Goal: Task Accomplishment & Management: Use online tool/utility

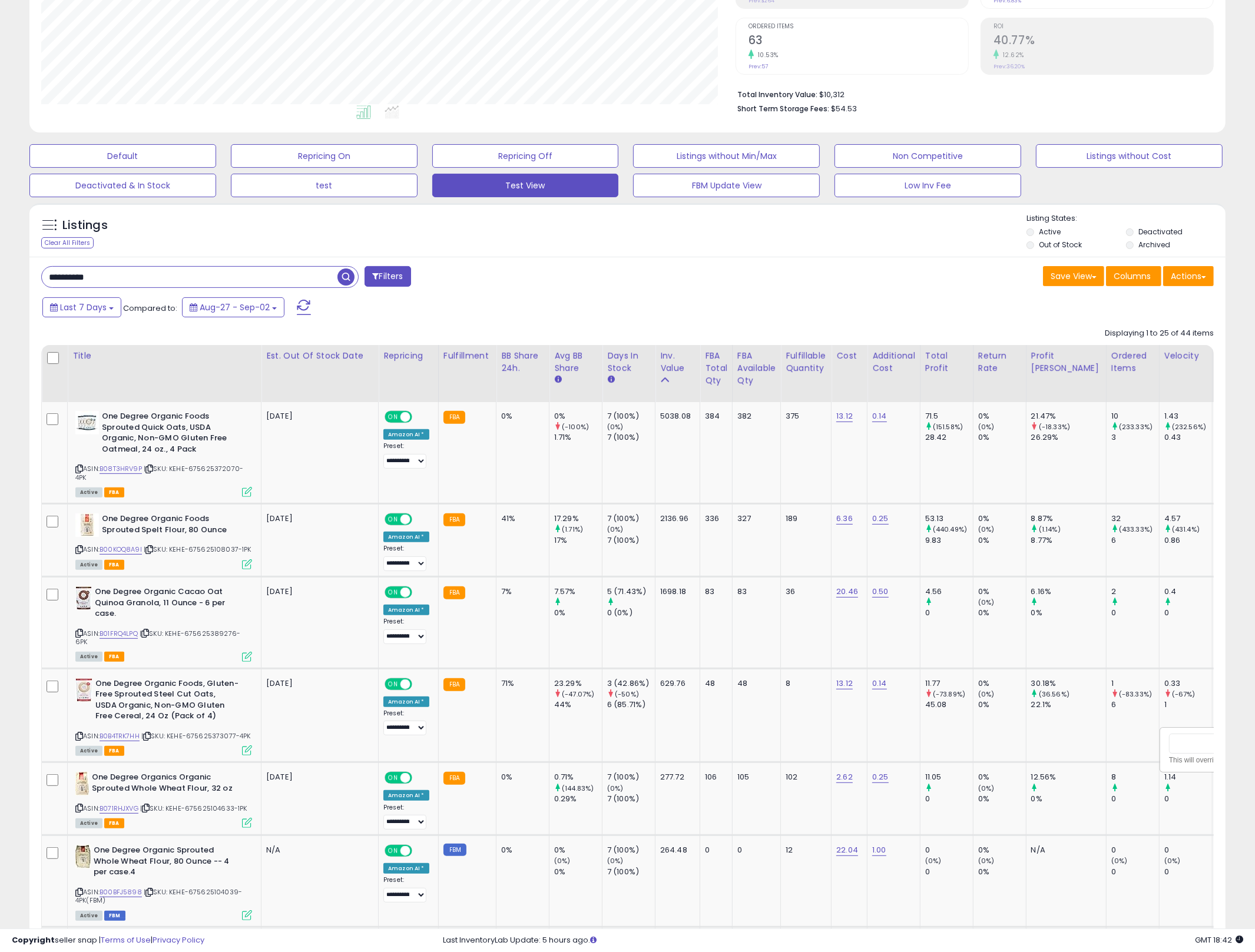
scroll to position [241, 695]
click at [194, 277] on input "**********" at bounding box center [189, 277] width 296 height 20
click at [194, 276] on input "**********" at bounding box center [189, 277] width 296 height 20
type input "*********"
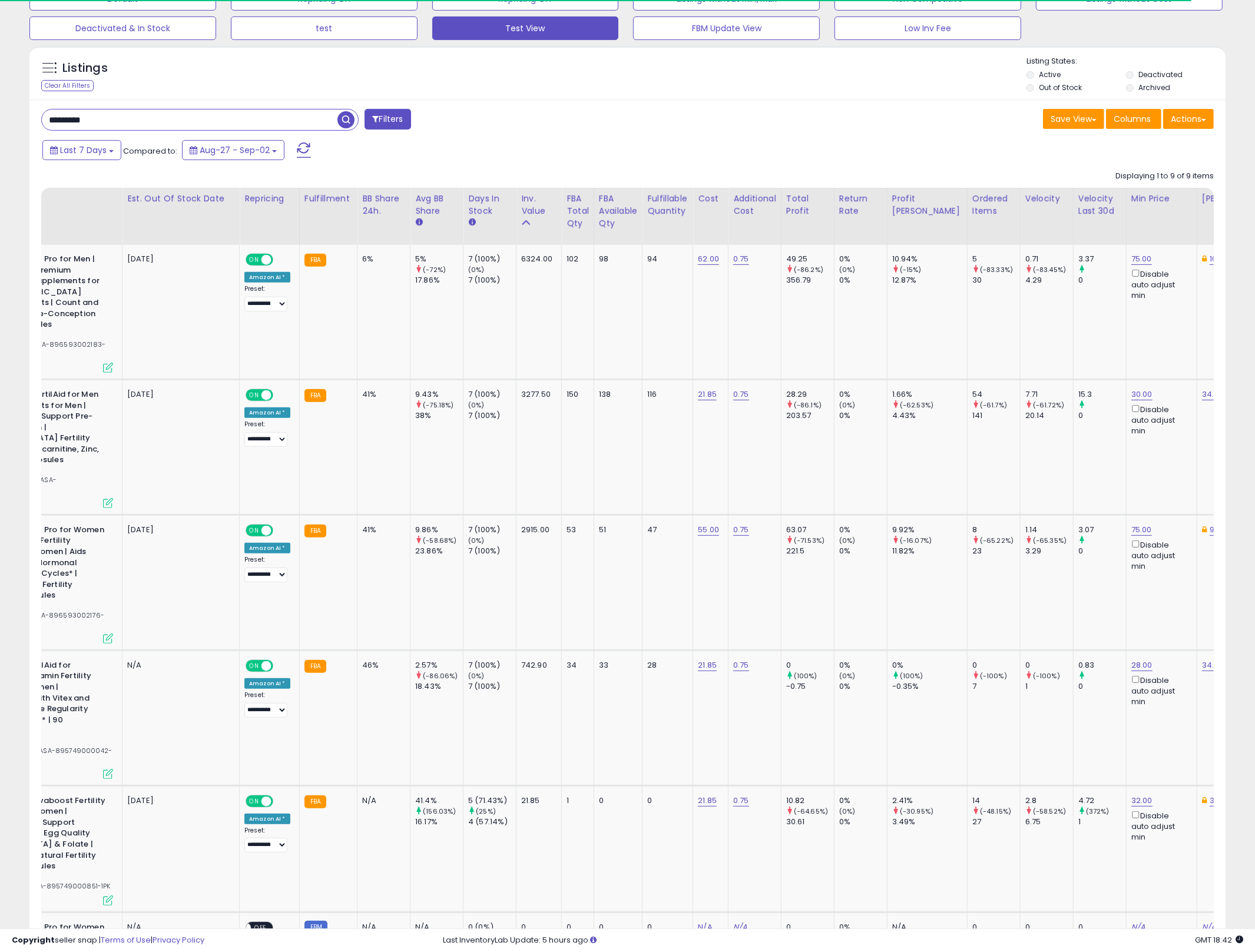
scroll to position [0, 681]
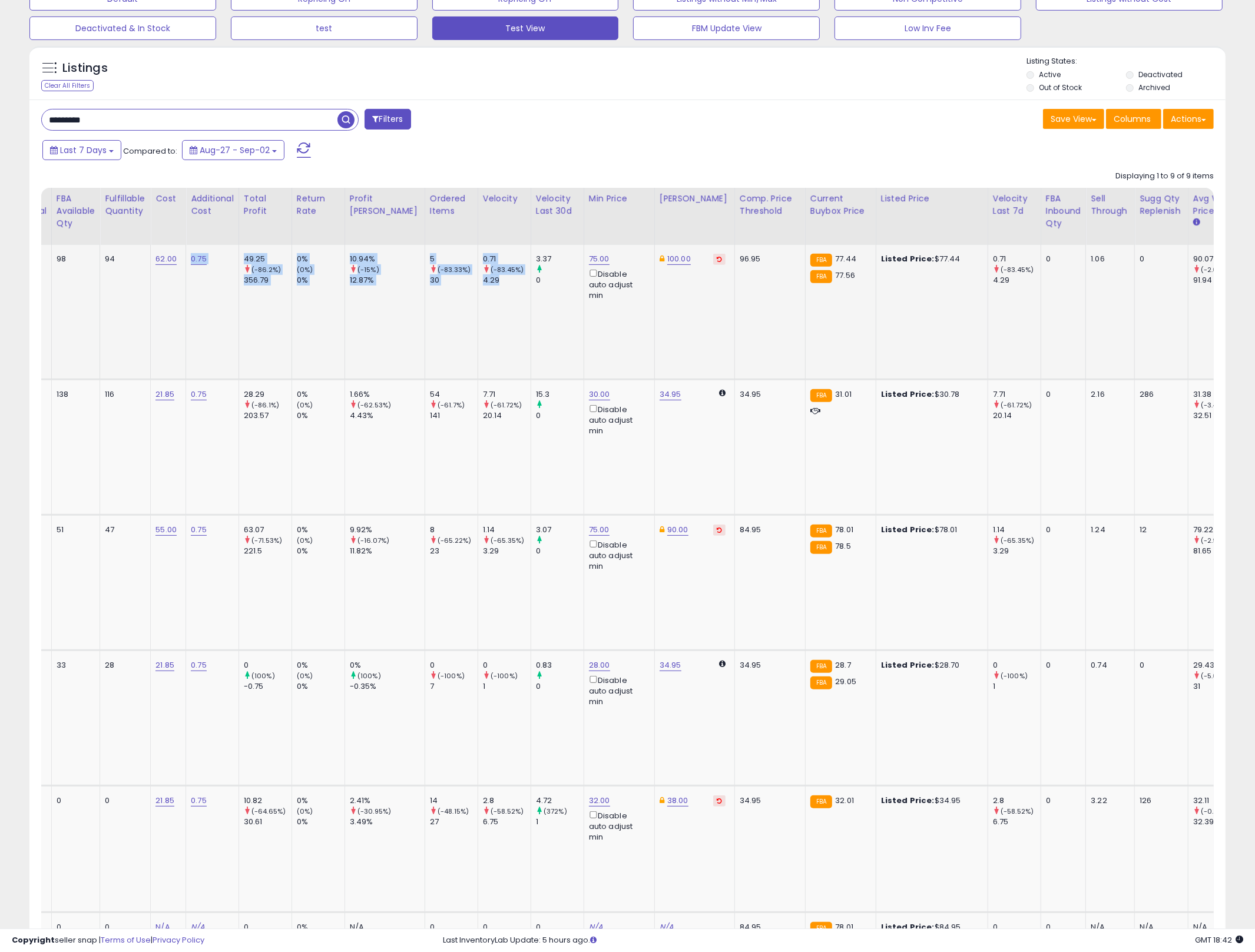
drag, startPoint x: 832, startPoint y: 335, endPoint x: 452, endPoint y: 304, distance: 381.3
click at [452, 304] on tr "Fairhaven Health FH Pro for Men | Clinically Studied Premium Prenatal Fertility…" at bounding box center [644, 312] width 2567 height 134
click at [584, 253] on td "75.00 Disable auto adjust min" at bounding box center [619, 312] width 71 height 134
click at [589, 264] on div "75.00 Disable auto adjust min" at bounding box center [617, 277] width 57 height 48
click at [589, 259] on link "75.00" at bounding box center [599, 259] width 20 height 11
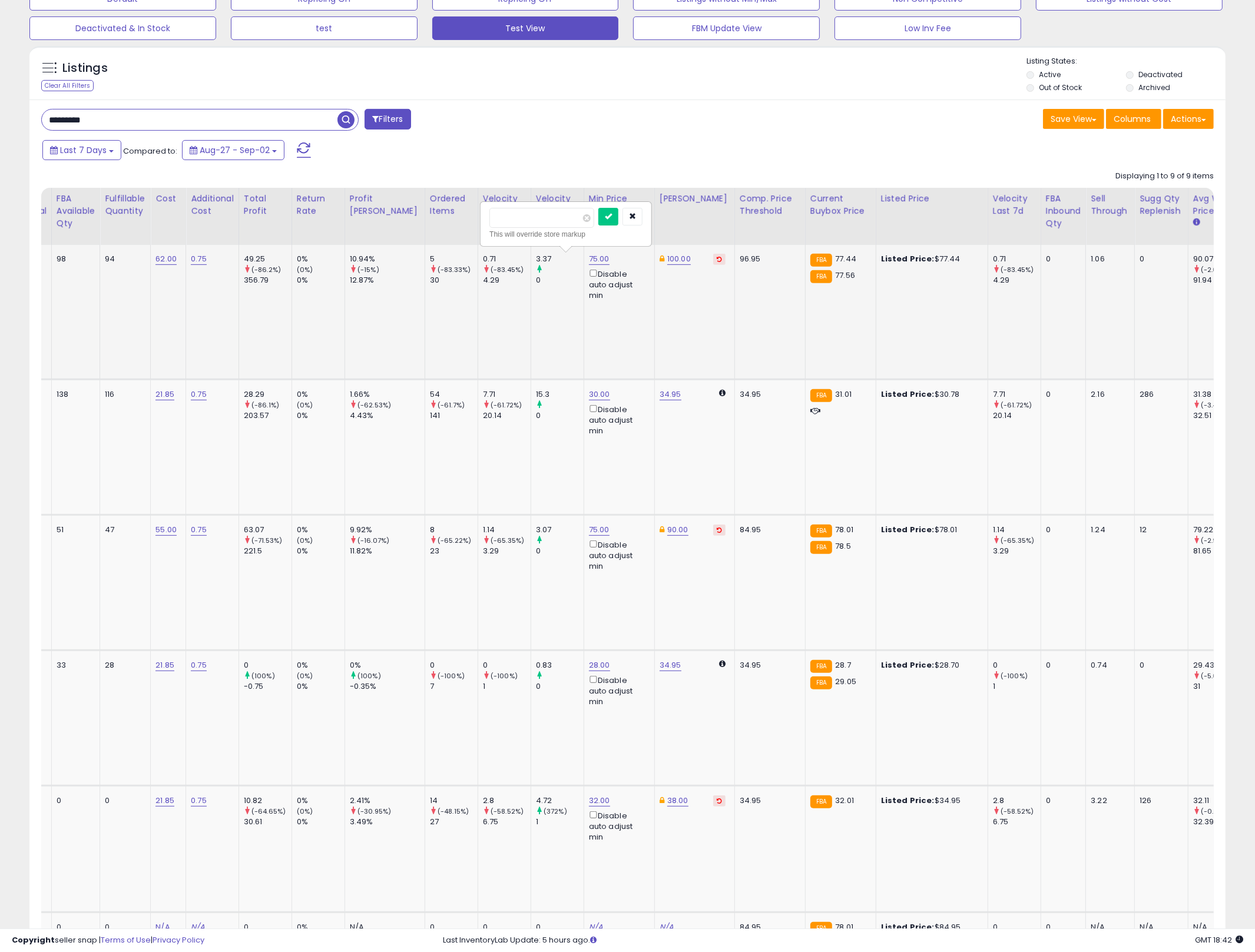
click at [533, 217] on input "*****" at bounding box center [542, 217] width 105 height 20
type input "**"
click button "submit" at bounding box center [608, 216] width 20 height 18
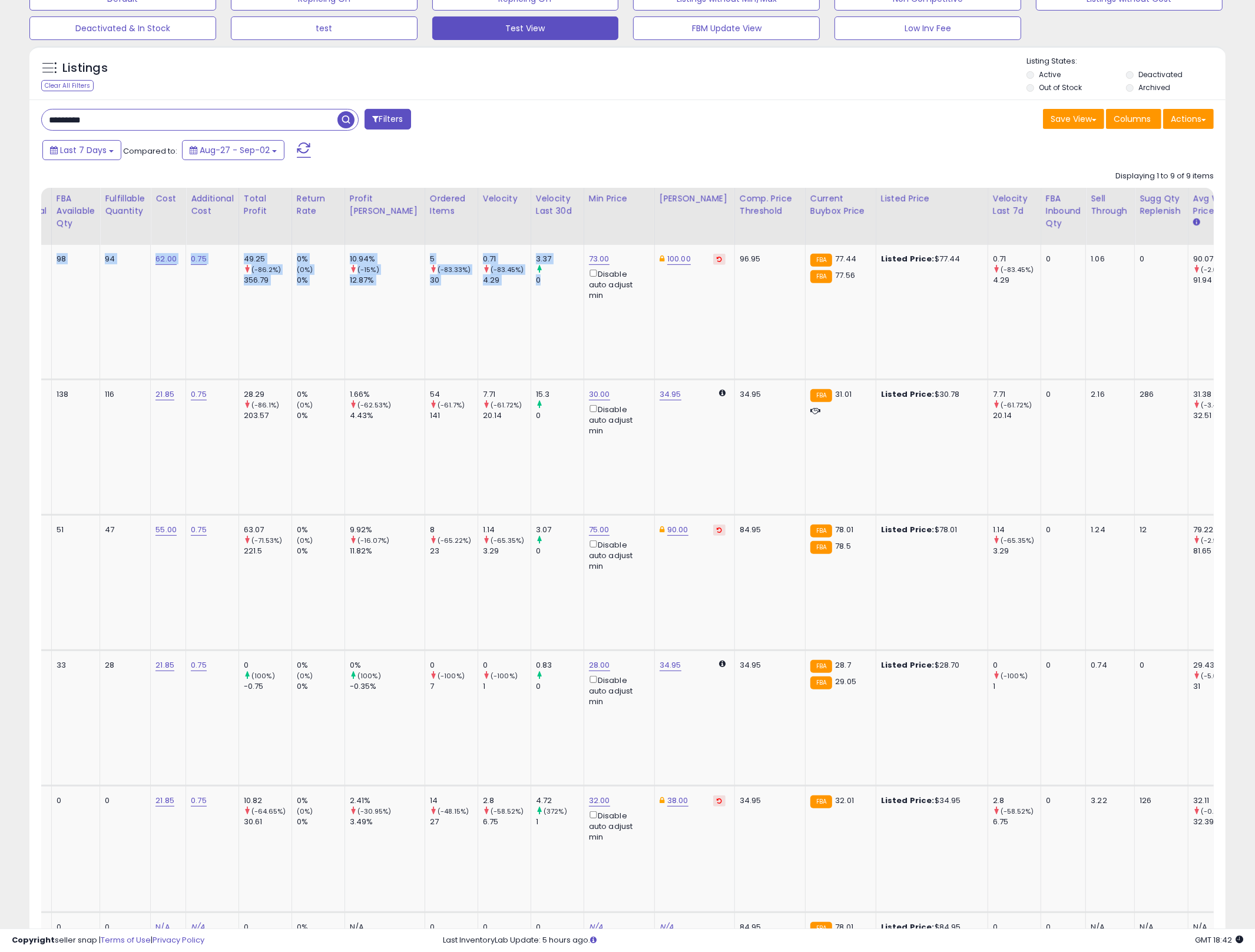
scroll to position [0, 0]
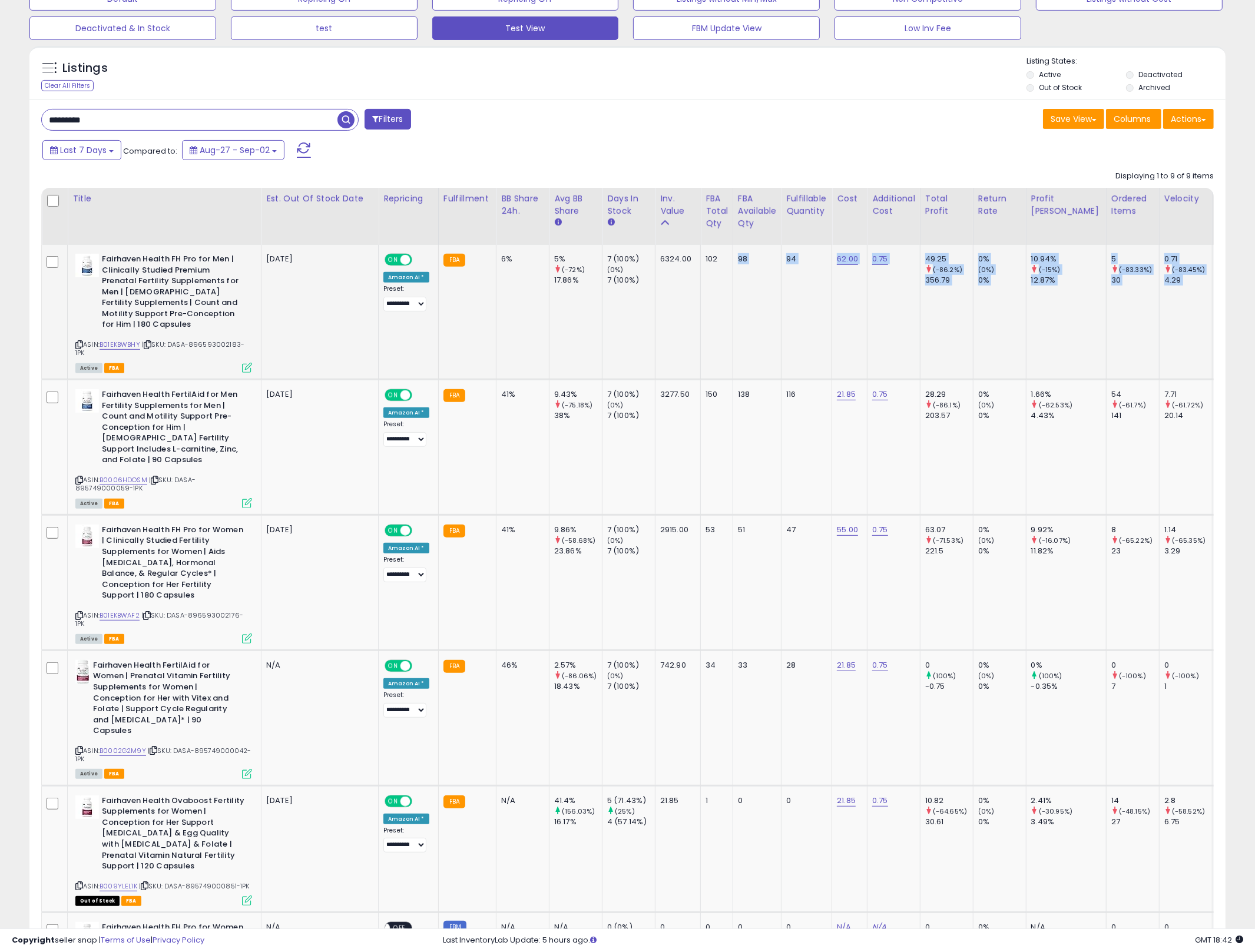
drag, startPoint x: 540, startPoint y: 310, endPoint x: 710, endPoint y: 287, distance: 171.5
click at [622, 321] on td "7 (100%) (0%) 7 (100%)" at bounding box center [628, 312] width 53 height 134
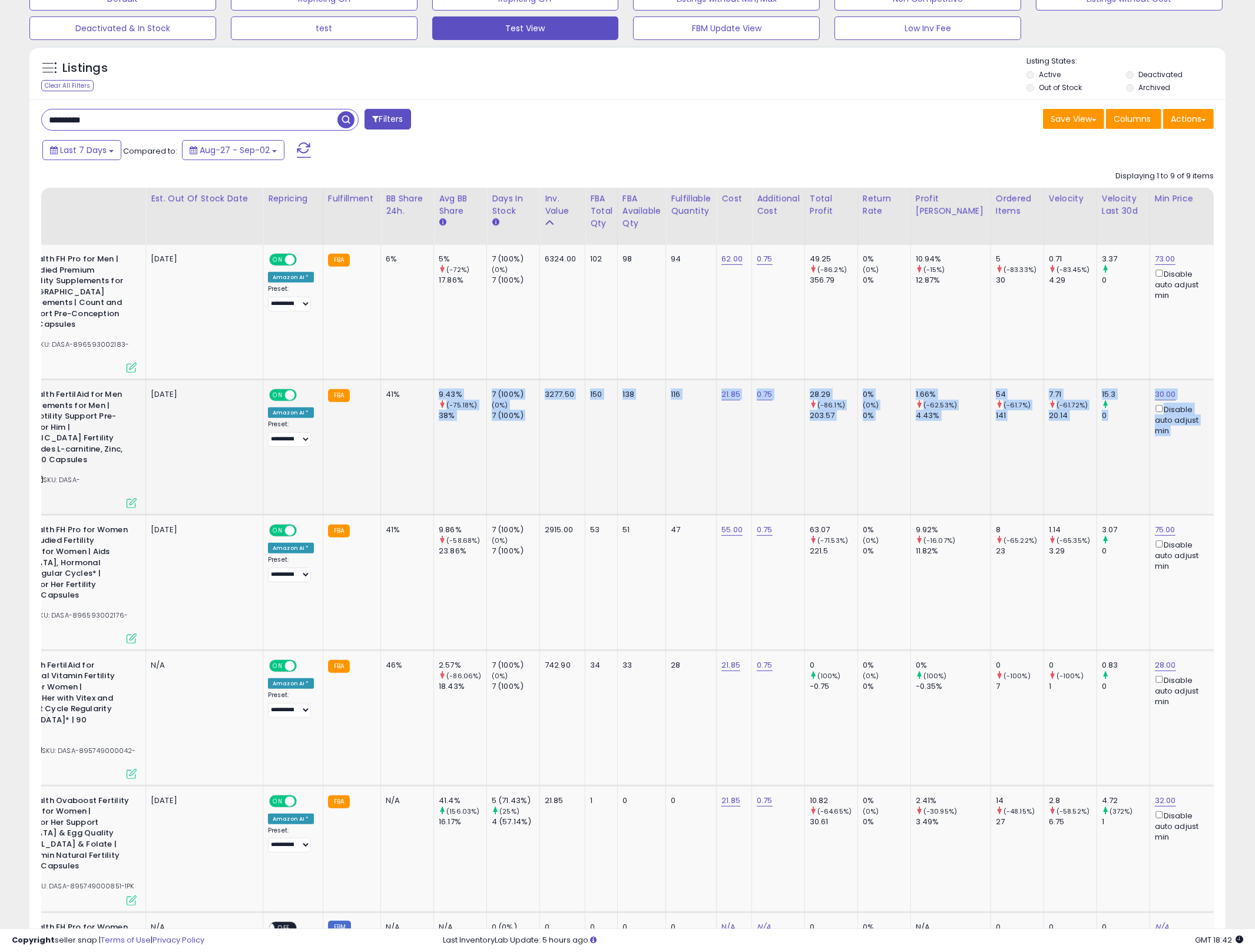
scroll to position [0, 300]
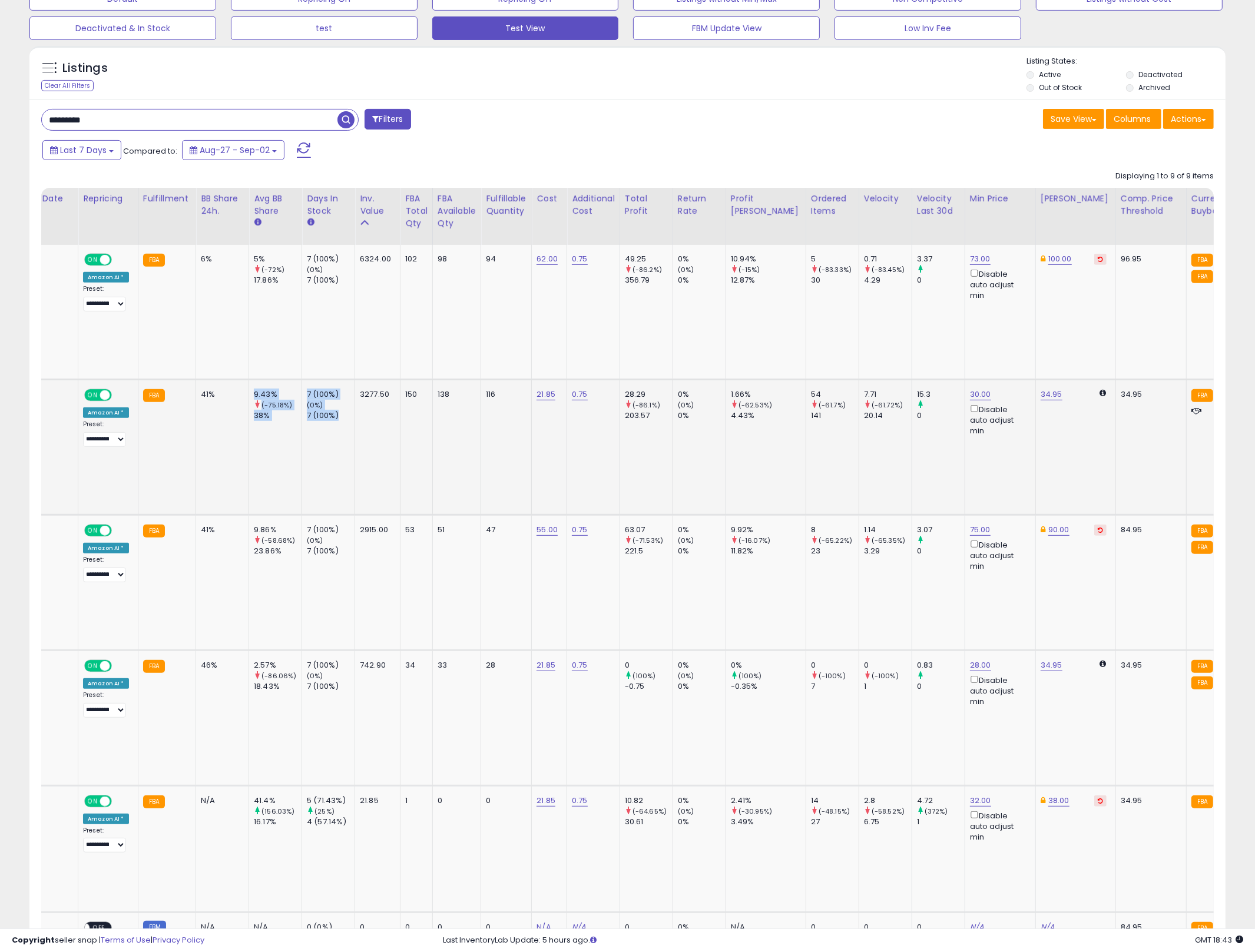
drag, startPoint x: 528, startPoint y: 423, endPoint x: 351, endPoint y: 423, distance: 177.0
click at [351, 423] on tr "Fairhaven Health FertilAid for Men Fertility Supplements for Men | Count and Mo…" at bounding box center [1024, 447] width 2567 height 135
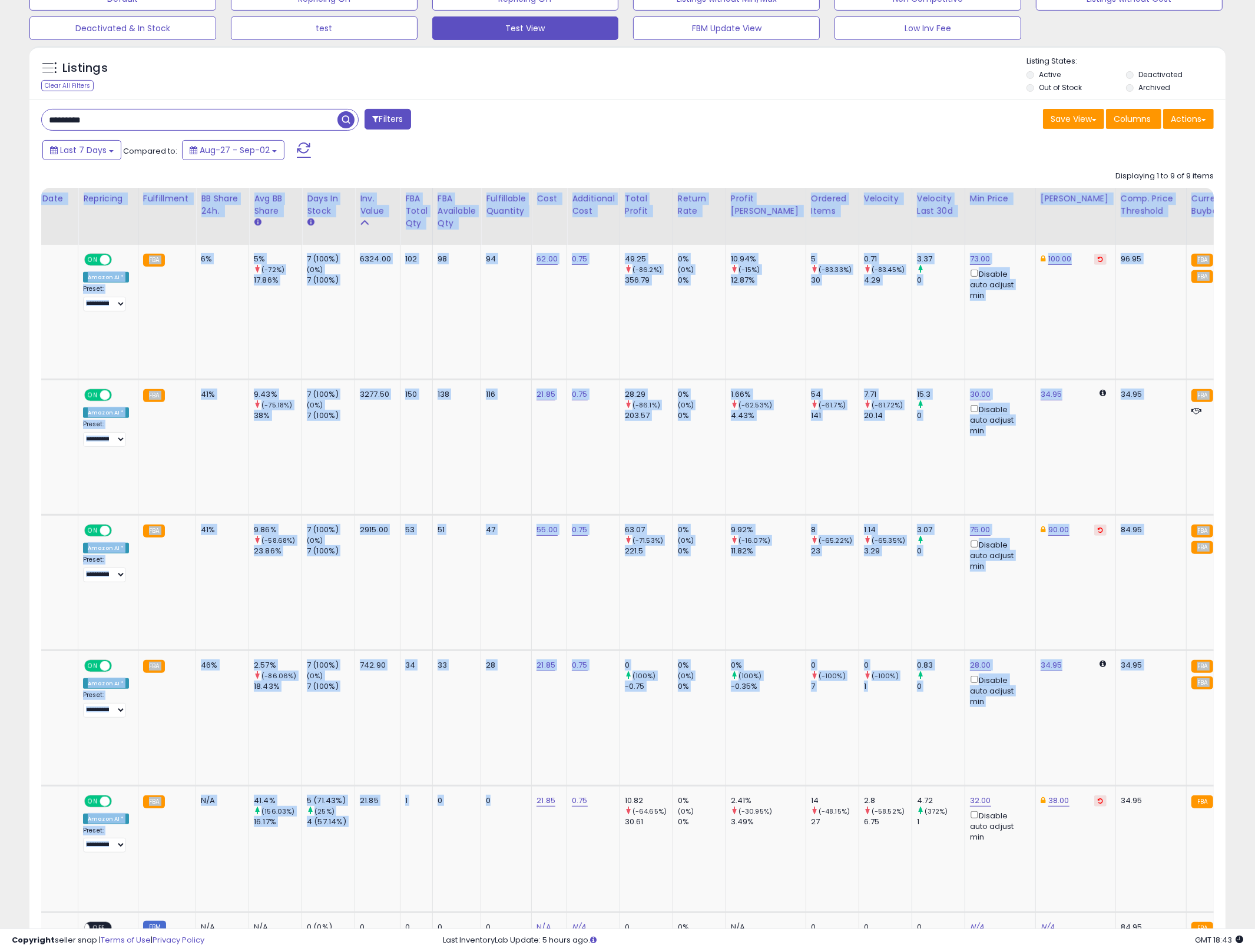
scroll to position [0, 0]
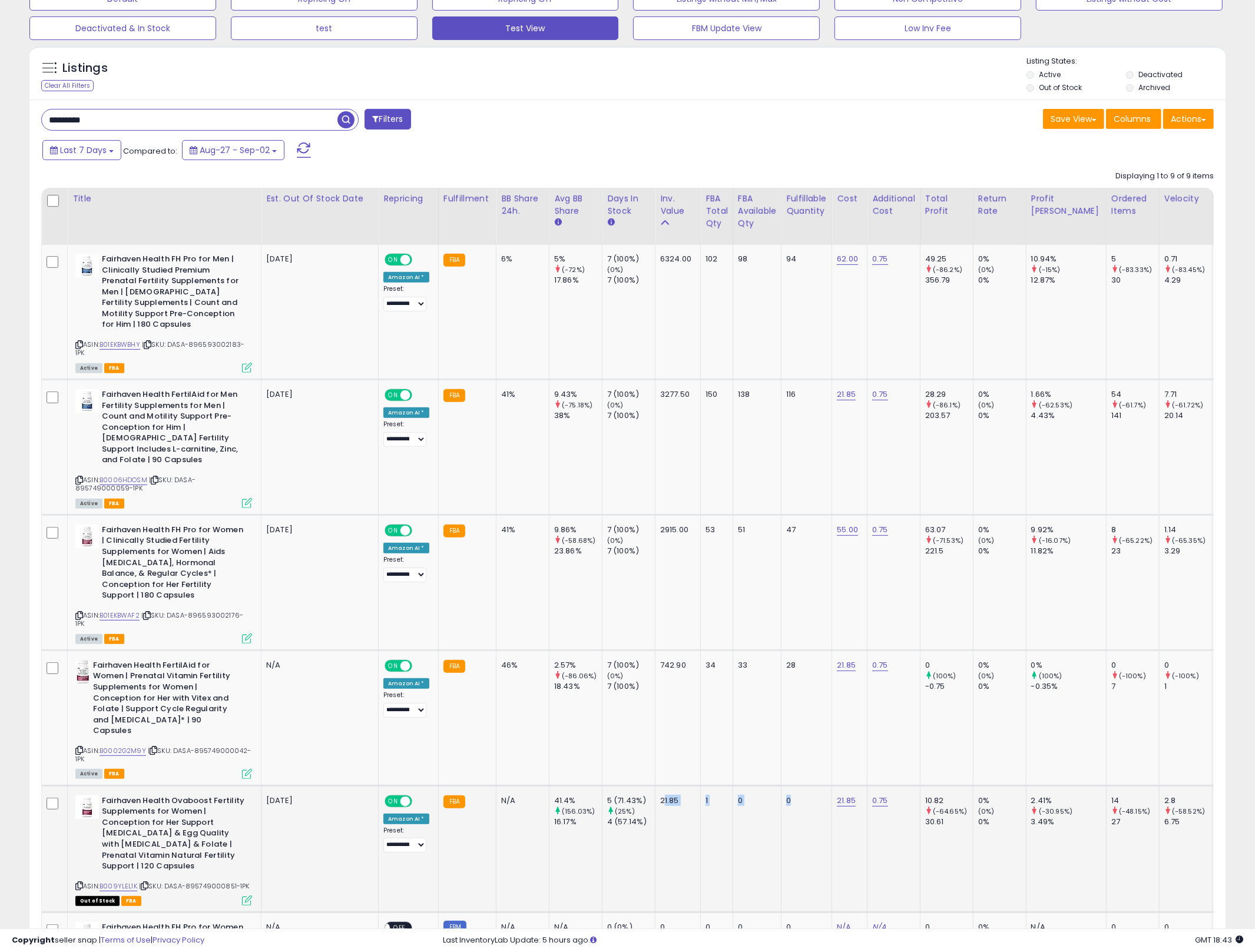
drag, startPoint x: 489, startPoint y: 748, endPoint x: 660, endPoint y: 745, distance: 171.0
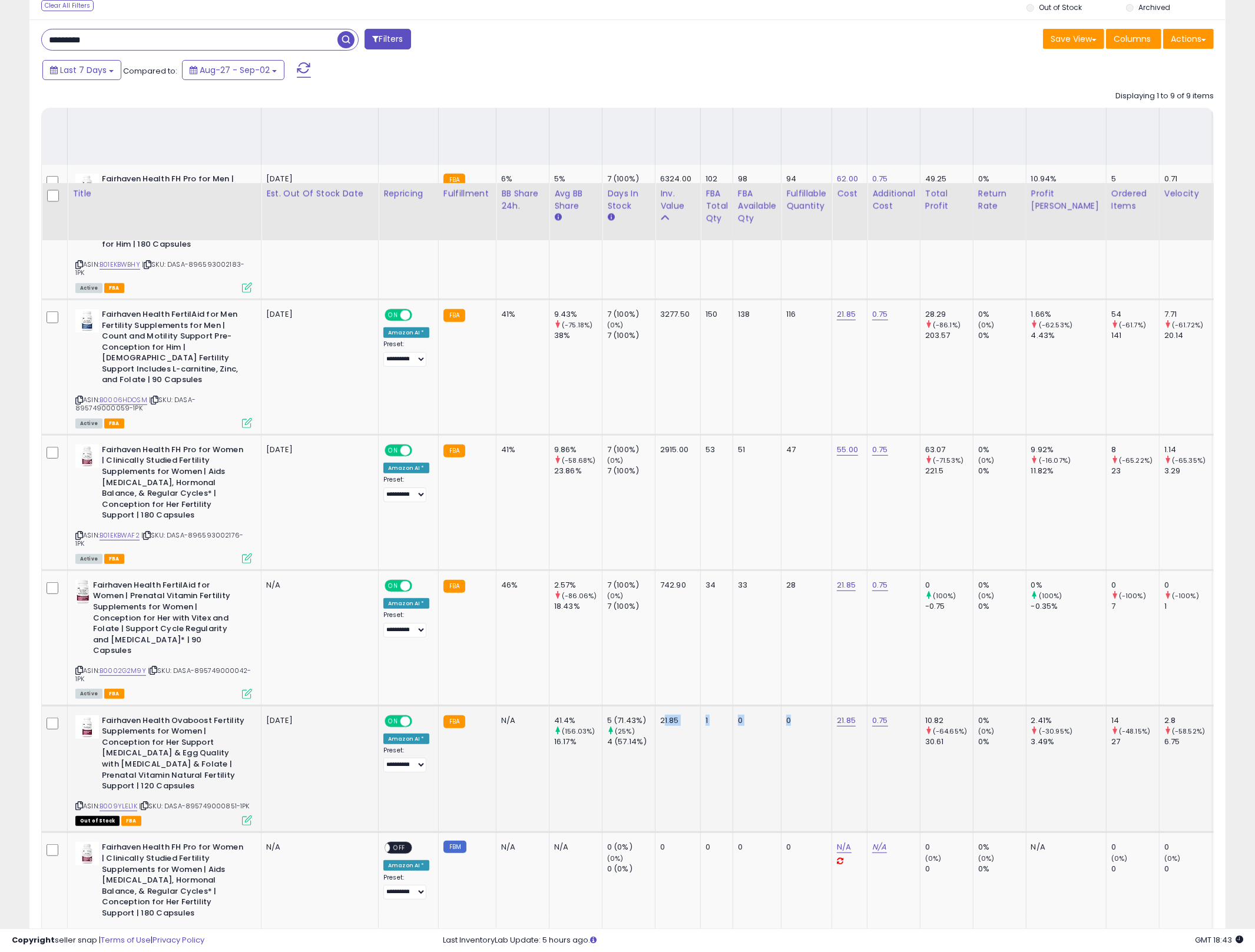
scroll to position [379, 0]
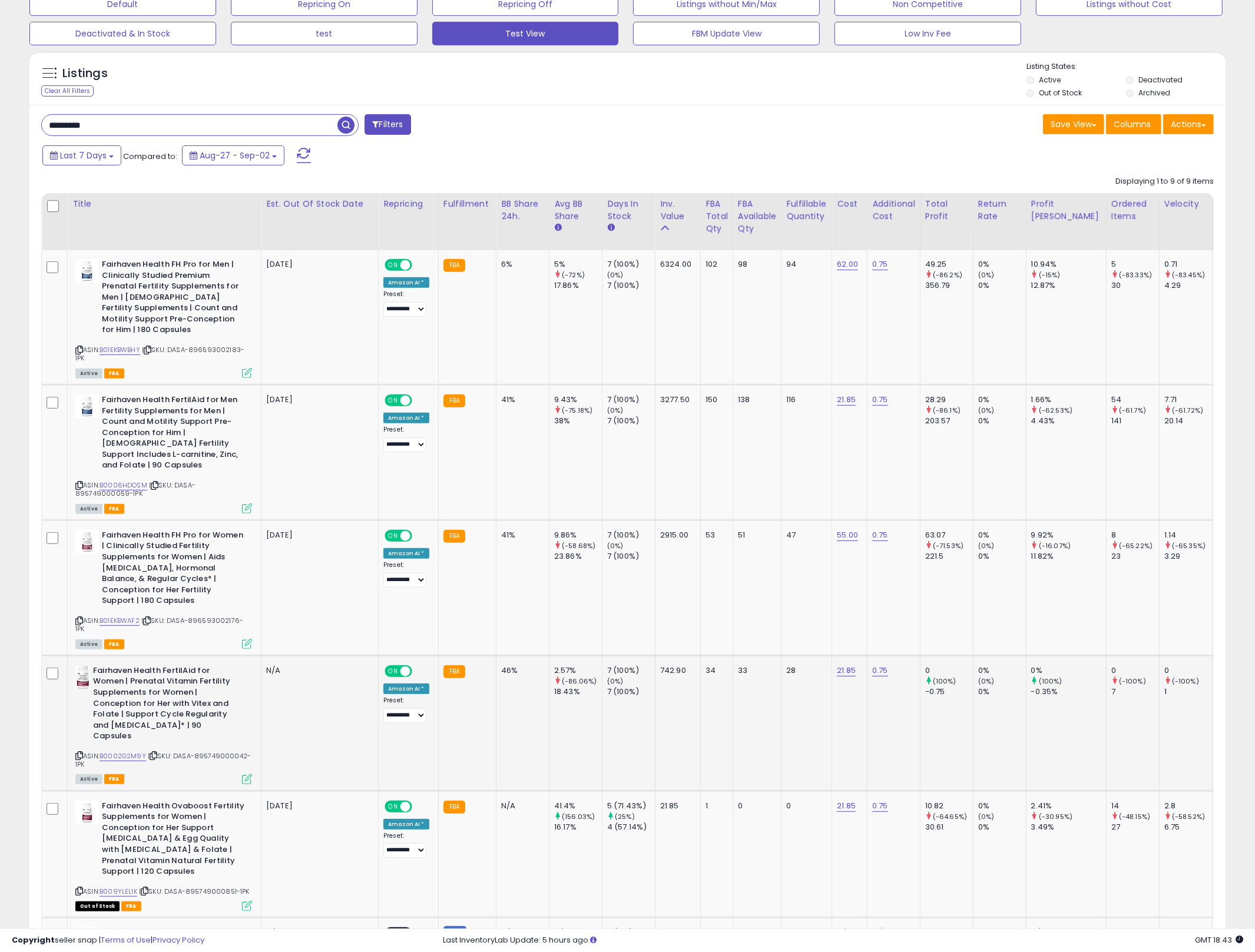
click at [745, 704] on td "33" at bounding box center [757, 723] width 49 height 135
drag, startPoint x: 806, startPoint y: 681, endPoint x: 632, endPoint y: 672, distance: 174.2
drag, startPoint x: 744, startPoint y: 548, endPoint x: 601, endPoint y: 547, distance: 143.0
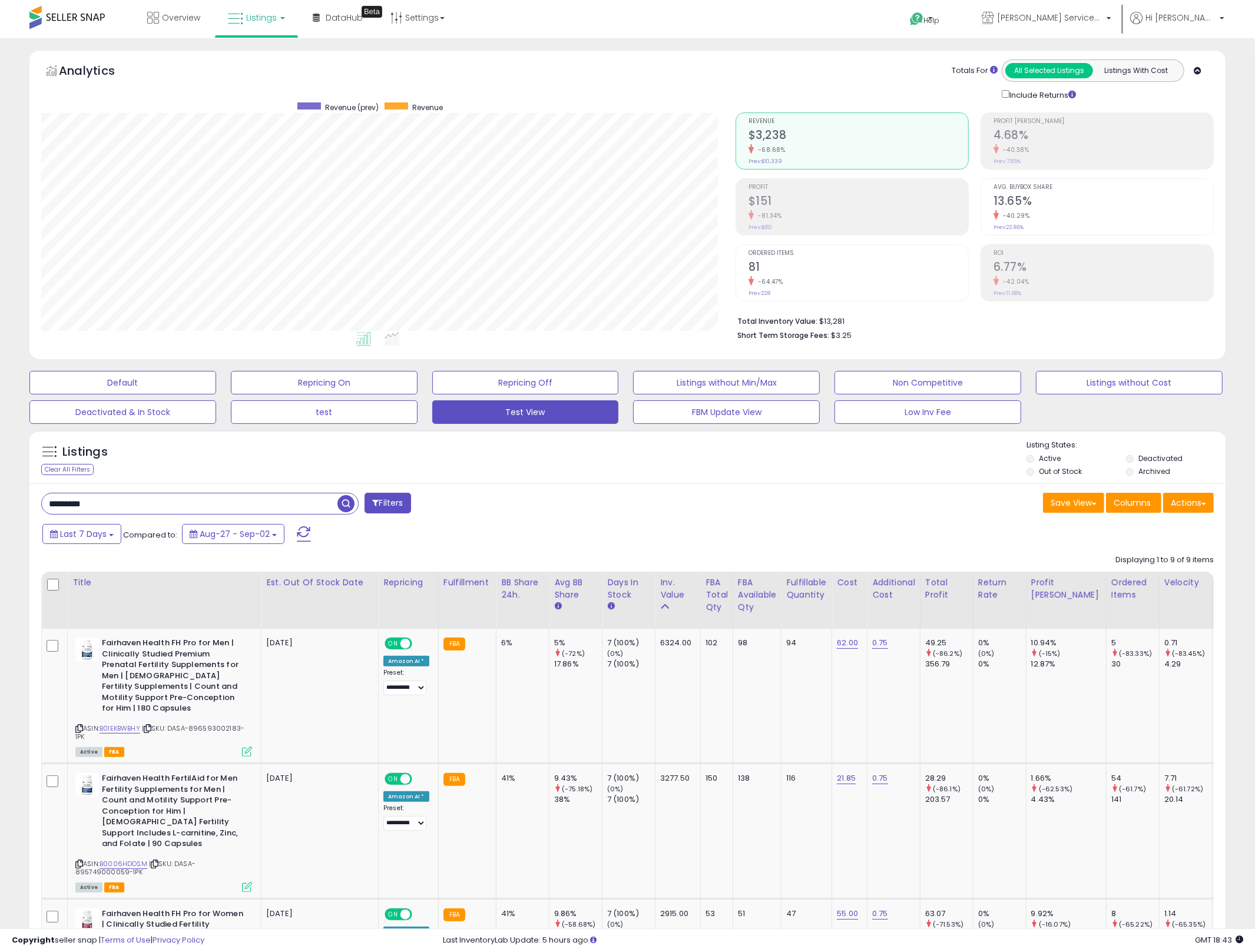
click at [886, 479] on div "Listings Clear All Filters Listing States:" at bounding box center [627, 460] width 1196 height 40
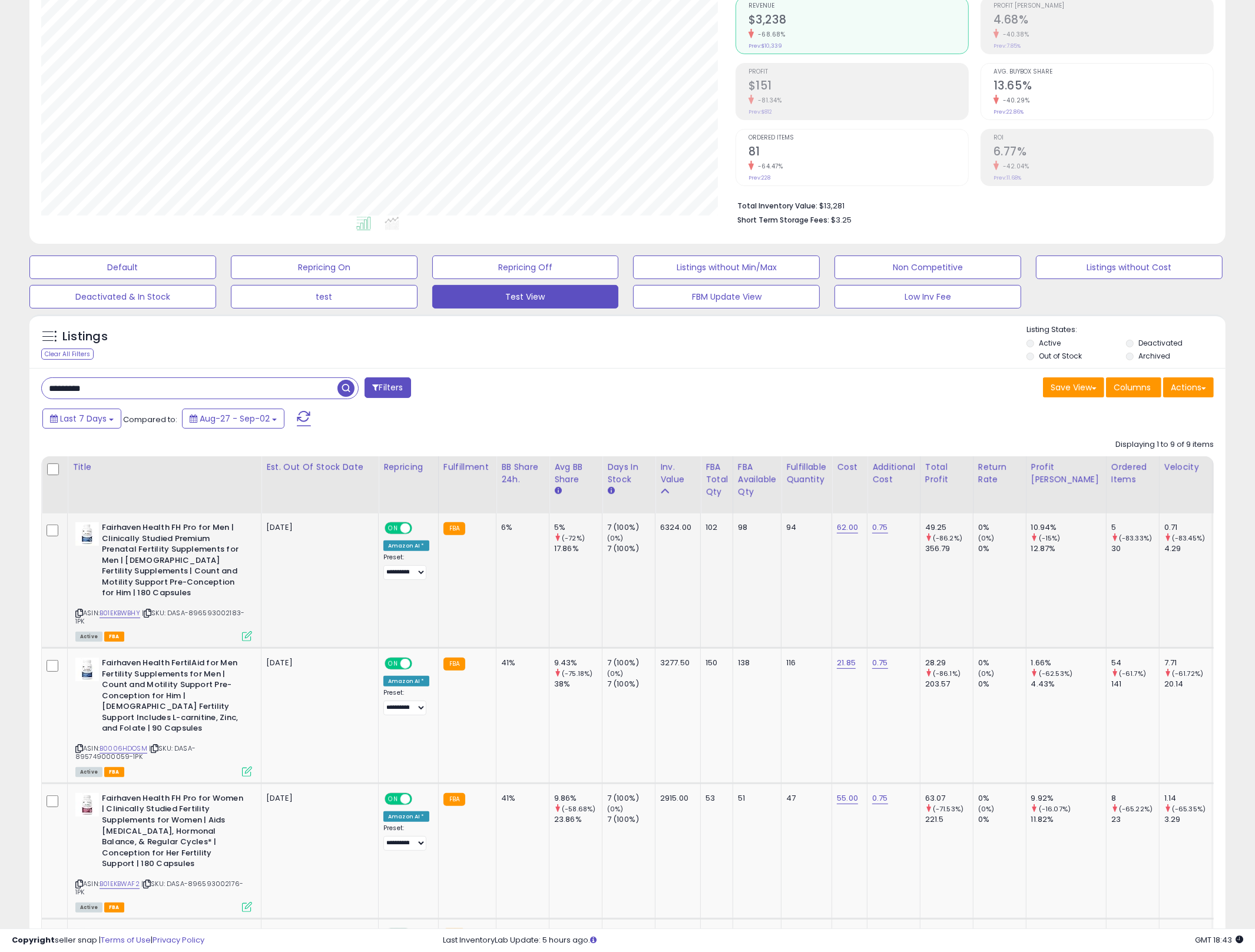
click at [80, 610] on icon at bounding box center [79, 613] width 8 height 6
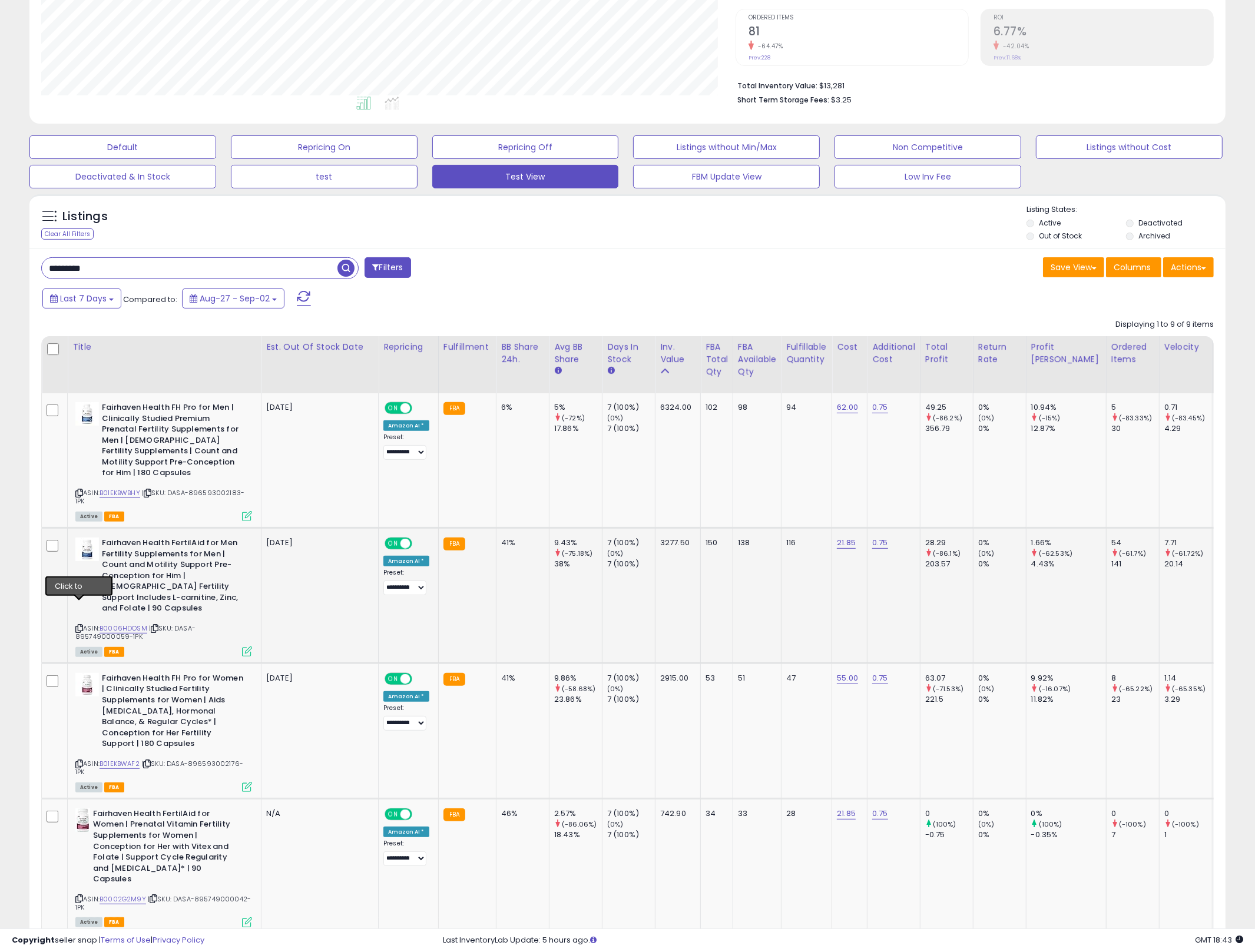
click at [79, 625] on icon at bounding box center [79, 628] width 8 height 6
click at [655, 587] on td "3277.50" at bounding box center [678, 595] width 45 height 135
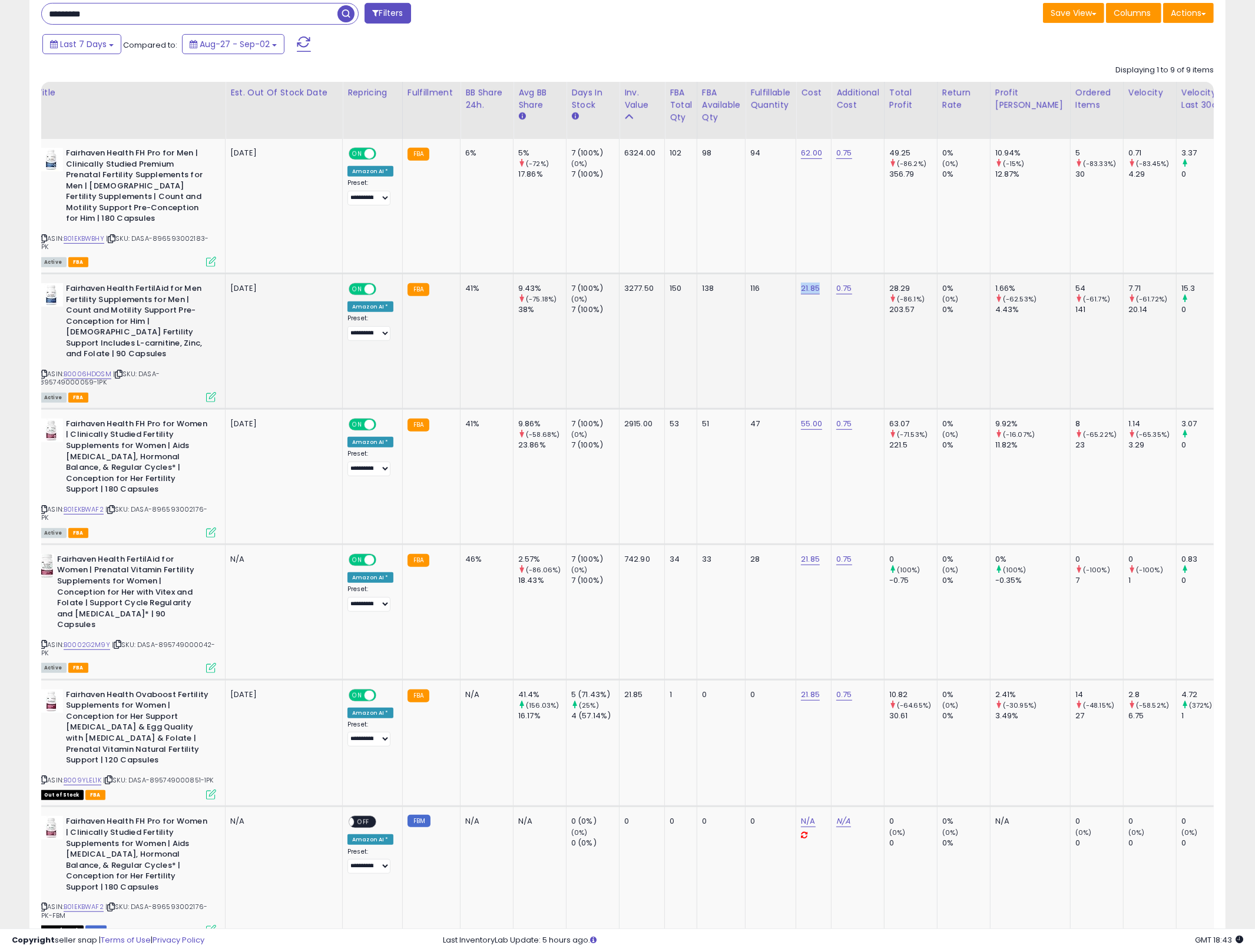
drag, startPoint x: 794, startPoint y: 328, endPoint x: 803, endPoint y: 321, distance: 11.4
click at [803, 321] on td "21.85" at bounding box center [814, 341] width 35 height 135
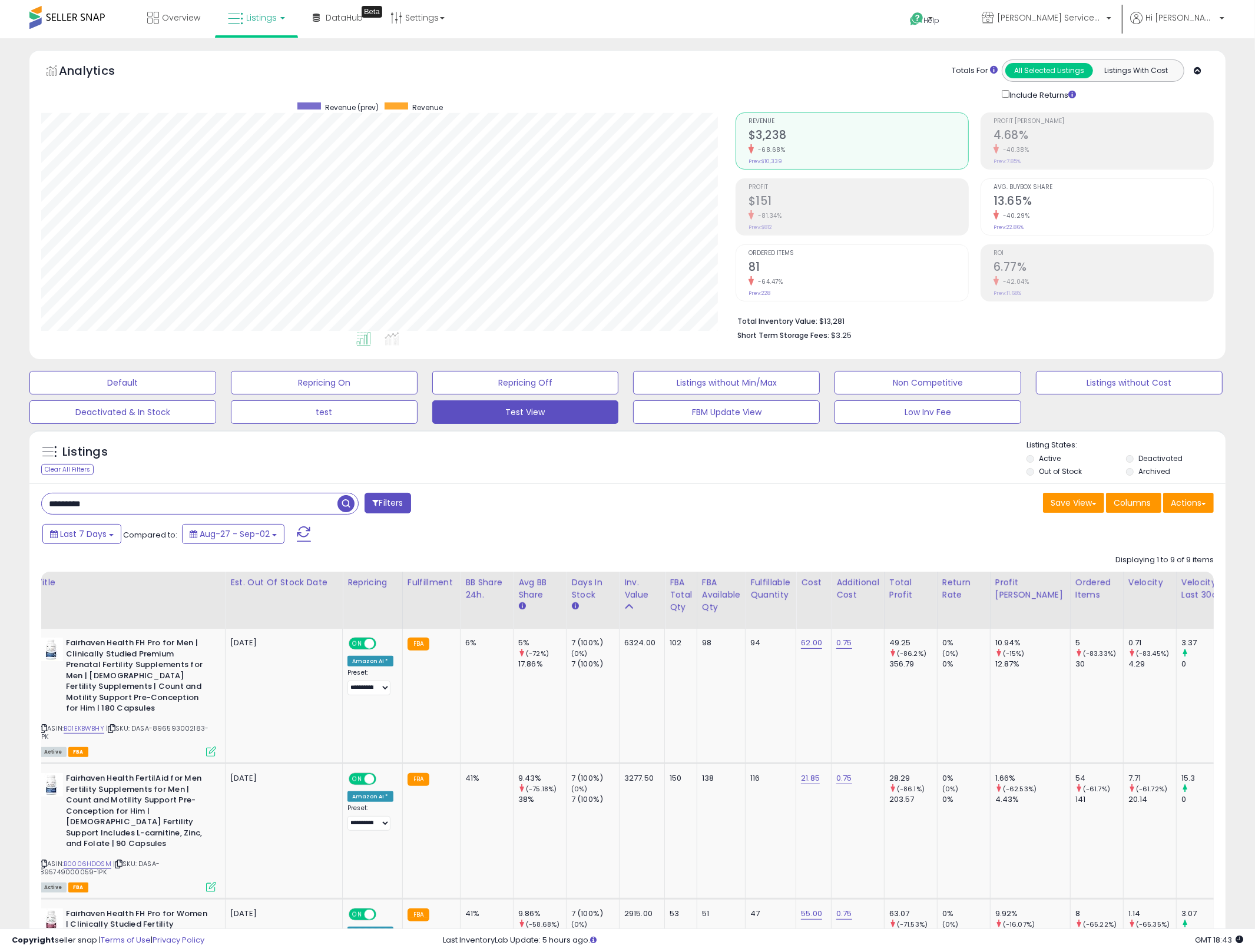
click at [863, 496] on div "Save View Save As New View Update Current View Columns Actions Import Import Wa…" at bounding box center [925, 504] width 595 height 23
